Goal: Communication & Community: Answer question/provide support

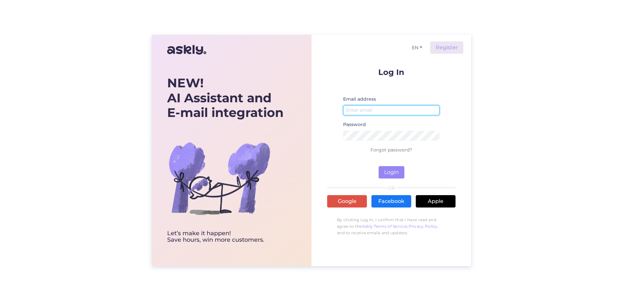
type input "[PERSON_NAME][EMAIL_ADDRESS][PERSON_NAME][DOMAIN_NAME]"
click at [405, 168] on form "Log In Email address [PERSON_NAME][EMAIL_ADDRESS][PERSON_NAME][DOMAIN_NAME] Pas…" at bounding box center [391, 123] width 128 height 110
click at [395, 170] on button "Login" at bounding box center [392, 172] width 26 height 12
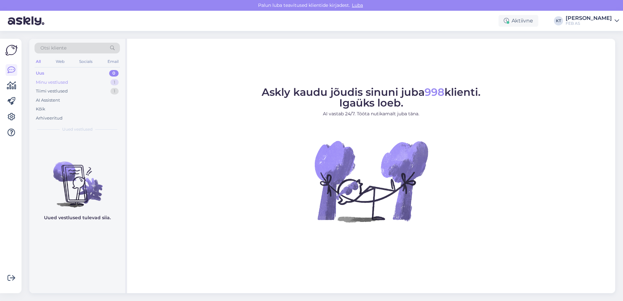
click at [104, 82] on div "Minu vestlused 1" at bounding box center [77, 82] width 85 height 9
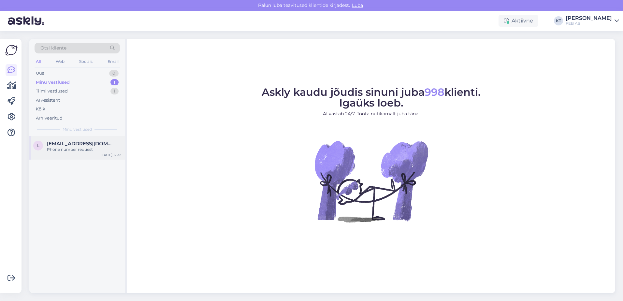
click at [79, 159] on div "L [EMAIL_ADDRESS][DOMAIN_NAME] Phone number request [DATE] 12:32" at bounding box center [77, 147] width 96 height 23
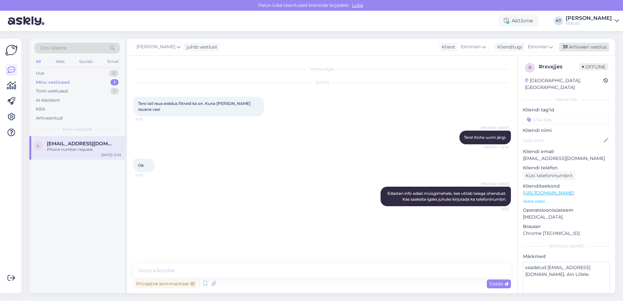
click at [598, 46] on div "Arhiveeri vestlus" at bounding box center [584, 47] width 50 height 9
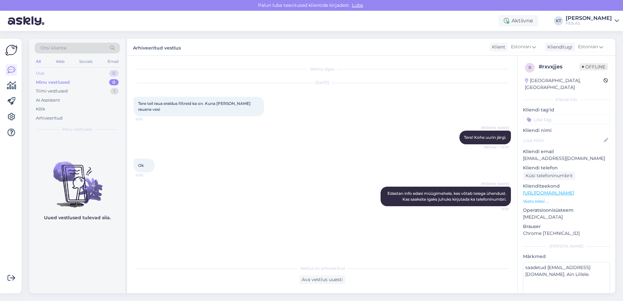
click at [88, 77] on div "Uus 0" at bounding box center [77, 73] width 85 height 9
click at [55, 120] on div "Arhiveeritud" at bounding box center [49, 118] width 27 height 7
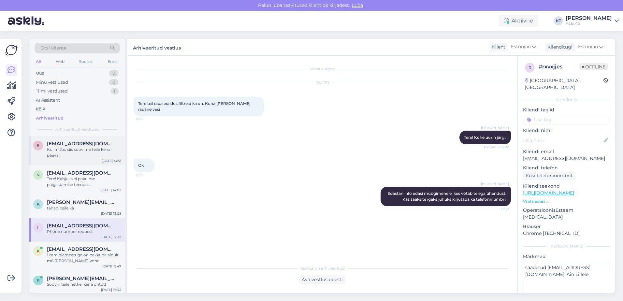
click at [53, 145] on span "[EMAIL_ADDRESS][DOMAIN_NAME]" at bounding box center [81, 144] width 68 height 6
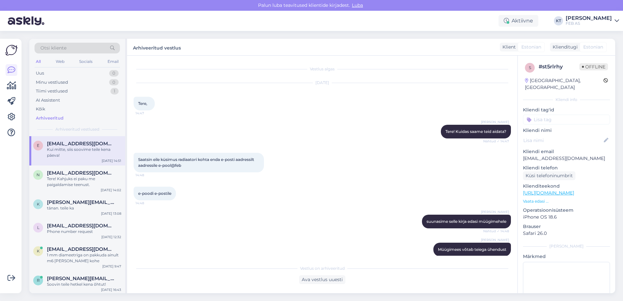
scroll to position [92, 0]
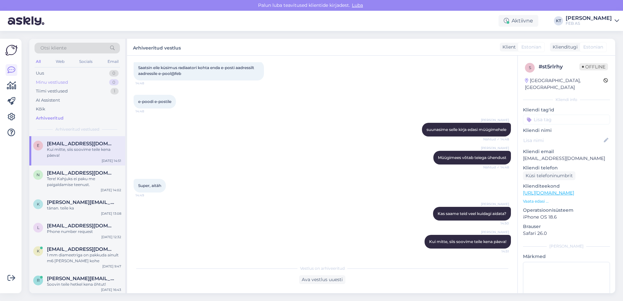
click at [60, 84] on div "Minu vestlused" at bounding box center [52, 82] width 32 height 7
